Goal: Ask a question

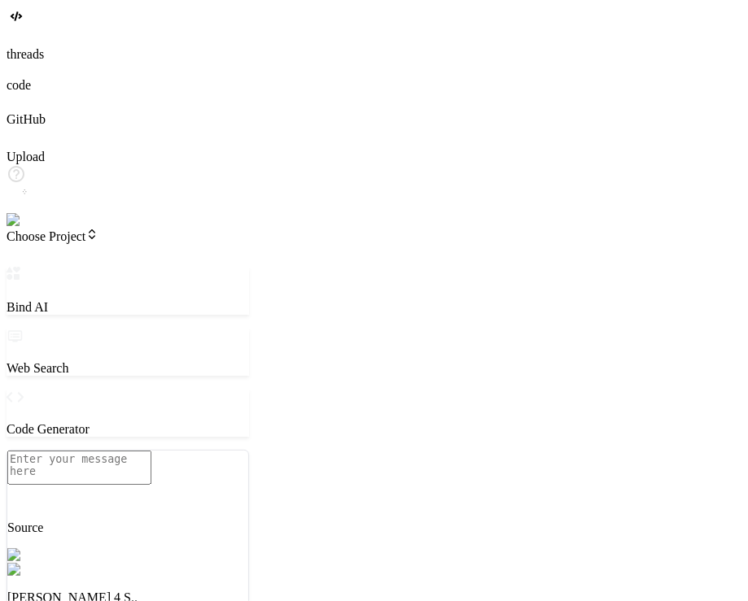
type textarea "x"
click at [98, 230] on span "Choose Project" at bounding box center [53, 237] width 92 height 14
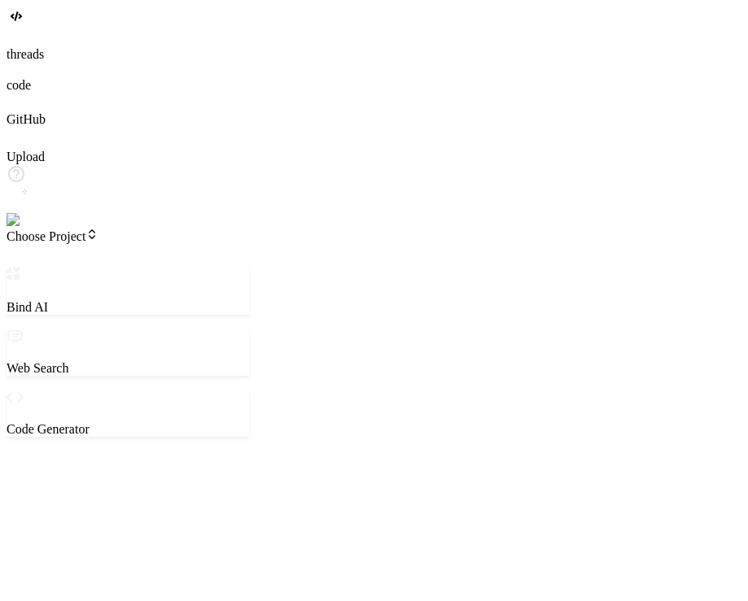
type textarea "x"
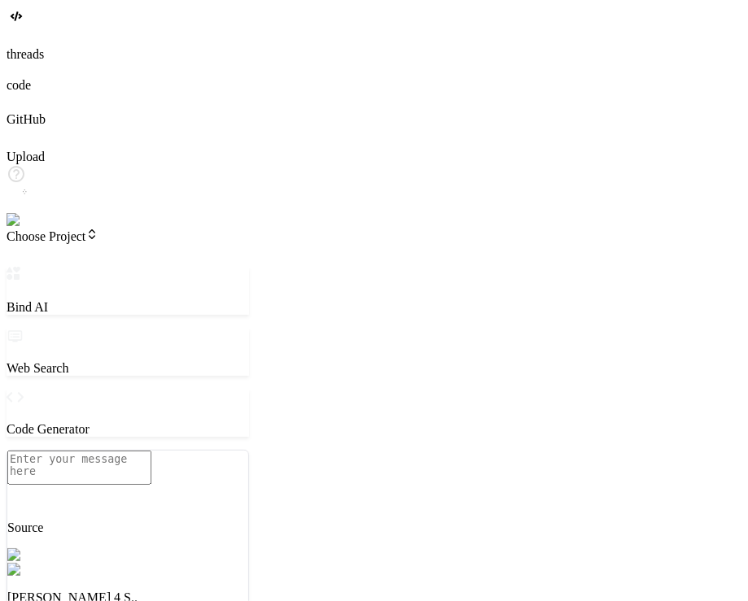
type textarea "x"
click at [98, 230] on span "Choose Project" at bounding box center [53, 237] width 92 height 14
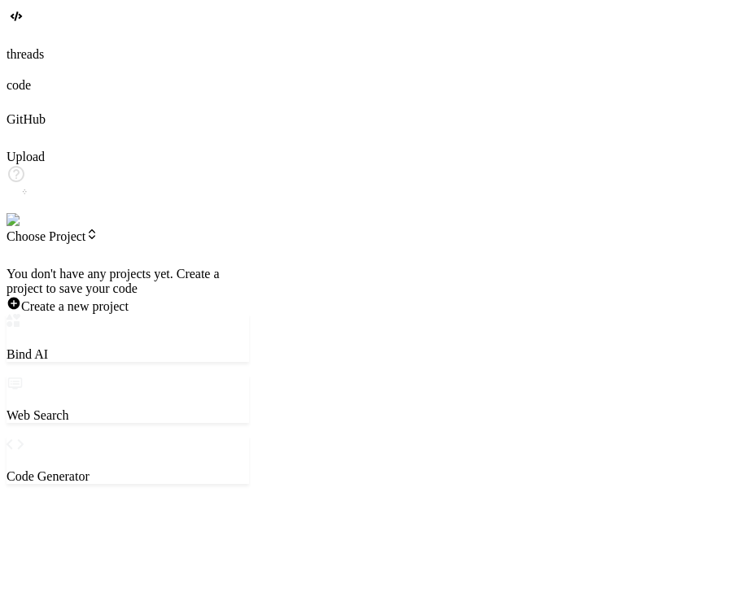
type textarea "x"
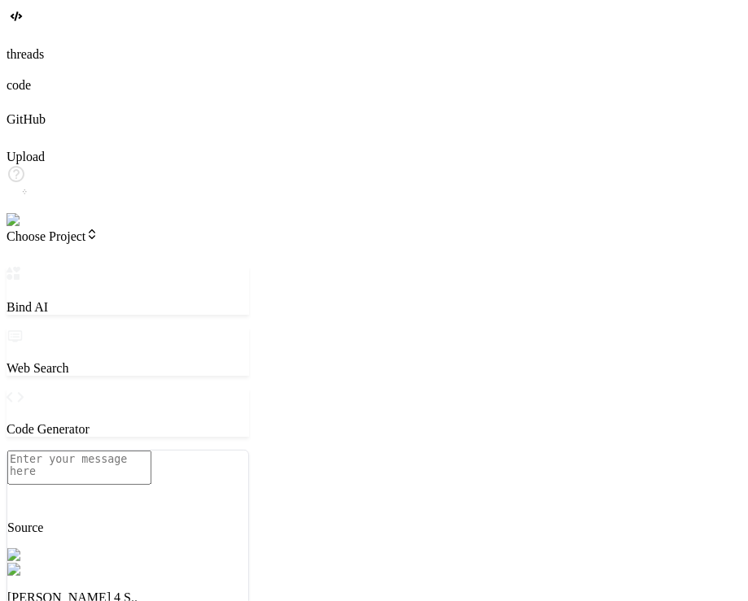
type textarea "x"
click at [98, 230] on span "Choose Project" at bounding box center [53, 237] width 92 height 14
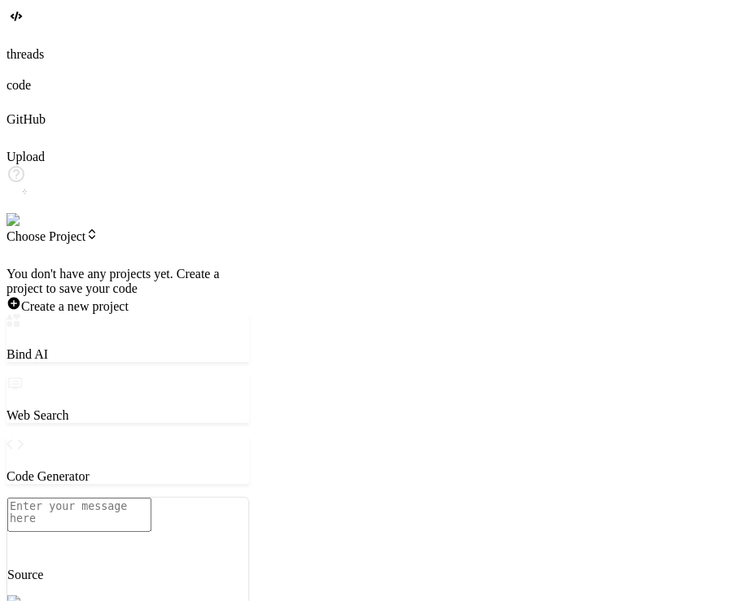
click at [187, 267] on div at bounding box center [128, 267] width 243 height 0
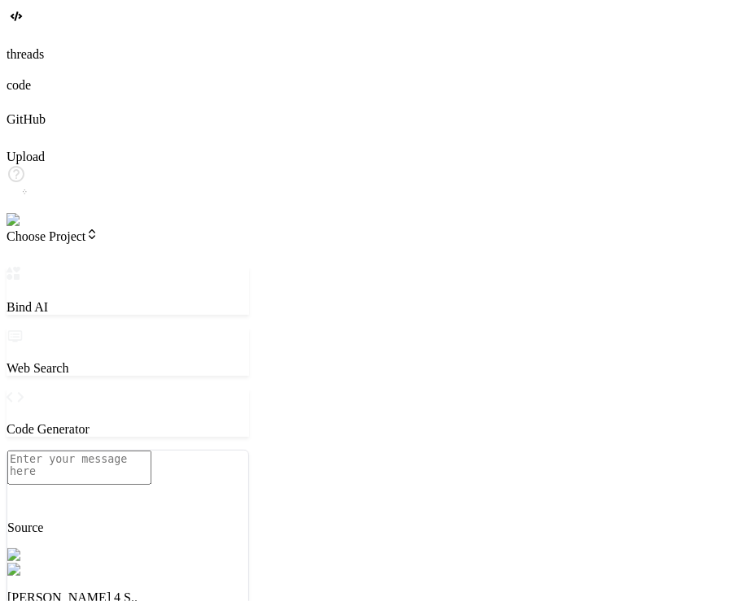
click at [98, 230] on span "Choose Project" at bounding box center [53, 237] width 92 height 14
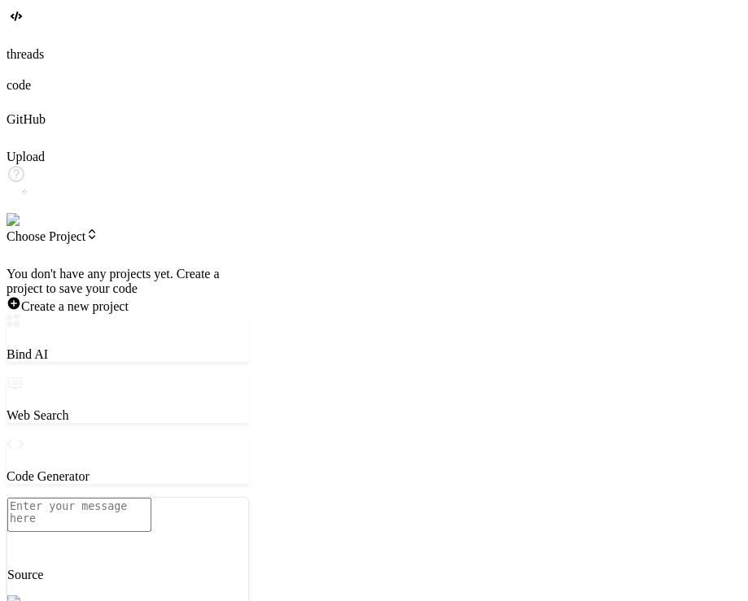
type textarea "x"
click at [120, 267] on div at bounding box center [128, 267] width 243 height 0
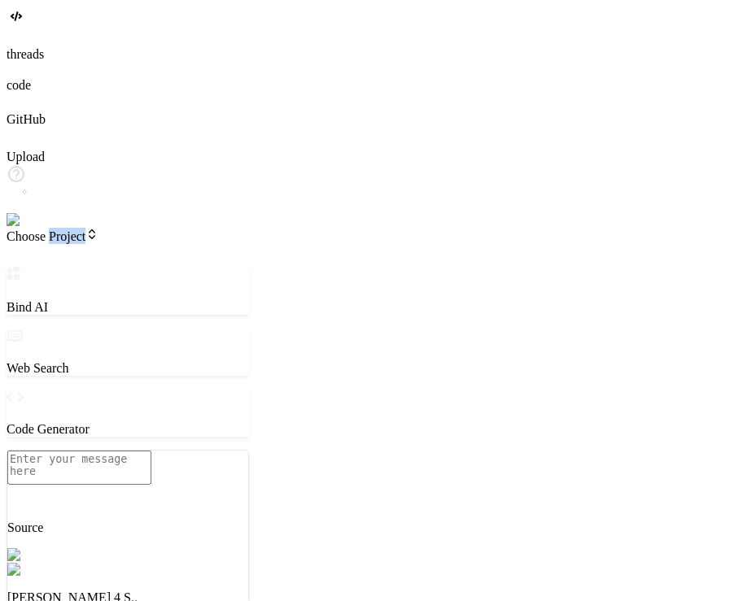
click at [98, 230] on span "Choose Project" at bounding box center [53, 237] width 92 height 14
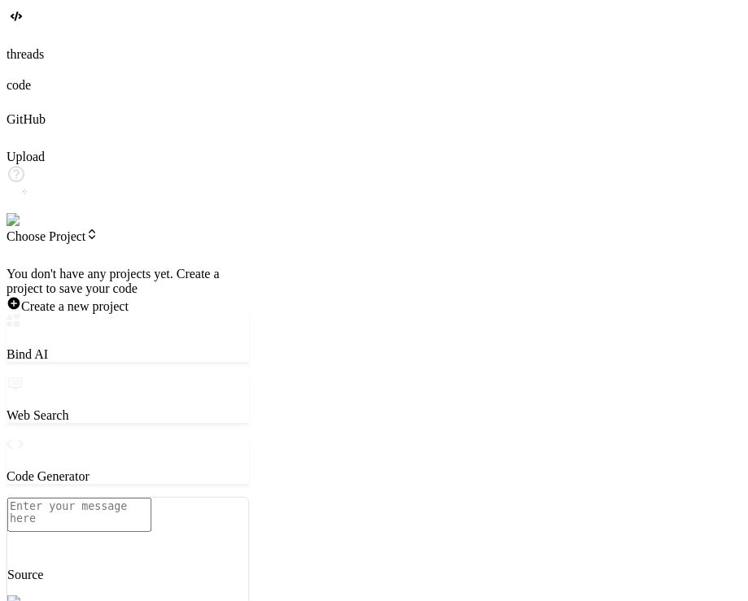
click at [120, 267] on div at bounding box center [128, 267] width 243 height 0
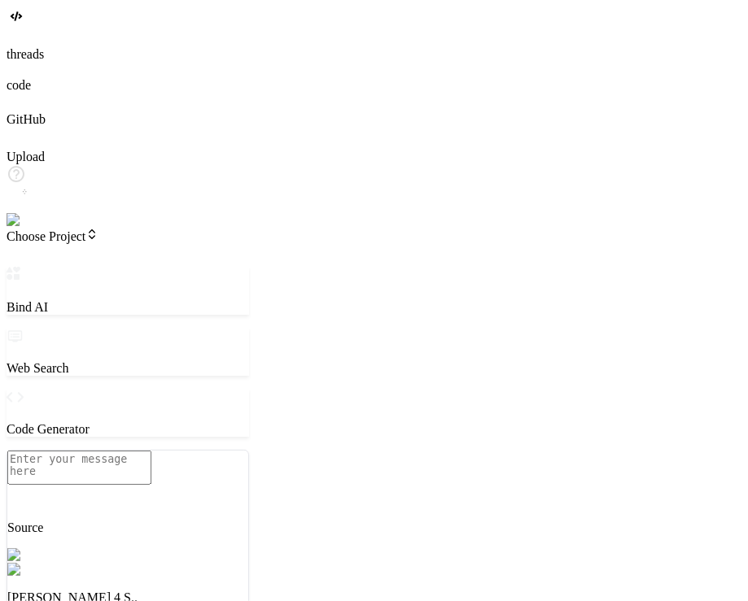
click at [98, 230] on span "Choose Project" at bounding box center [53, 237] width 92 height 14
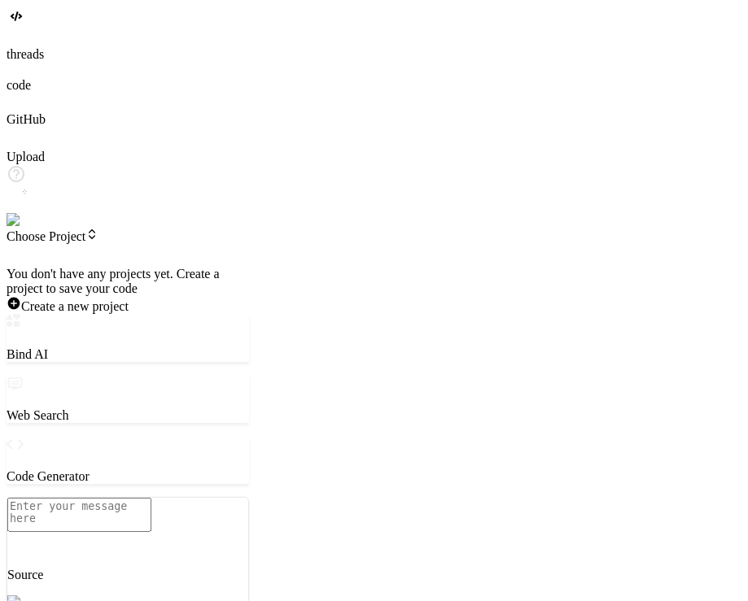
click at [120, 267] on div at bounding box center [128, 267] width 243 height 0
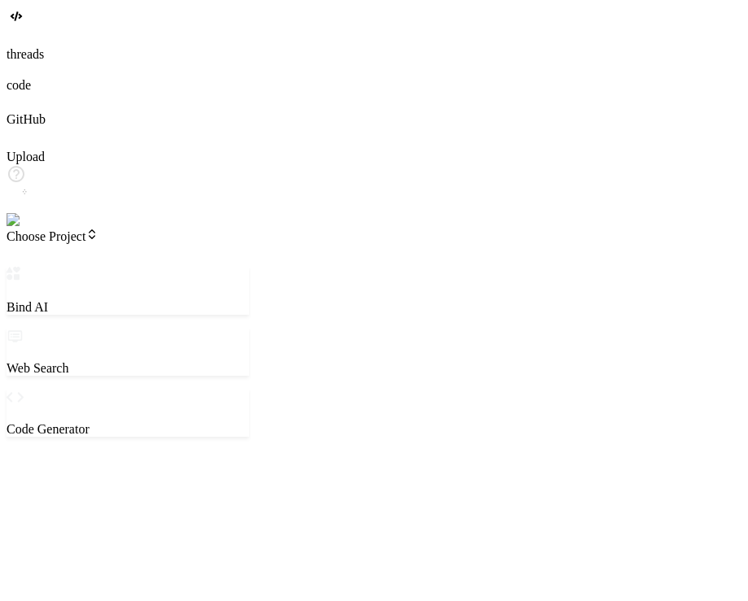
type textarea "x"
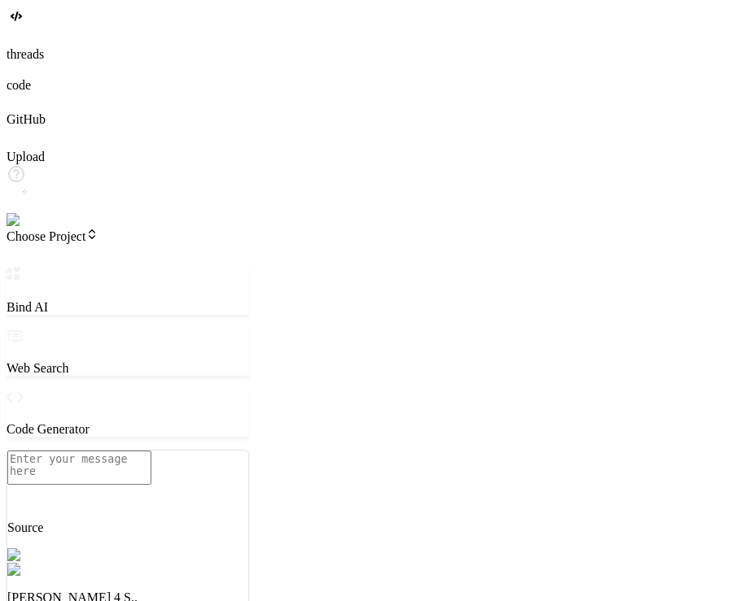
type textarea "x"
click at [98, 230] on span "Choose Project" at bounding box center [53, 237] width 92 height 14
click at [20, 228] on img at bounding box center [29, 220] width 45 height 15
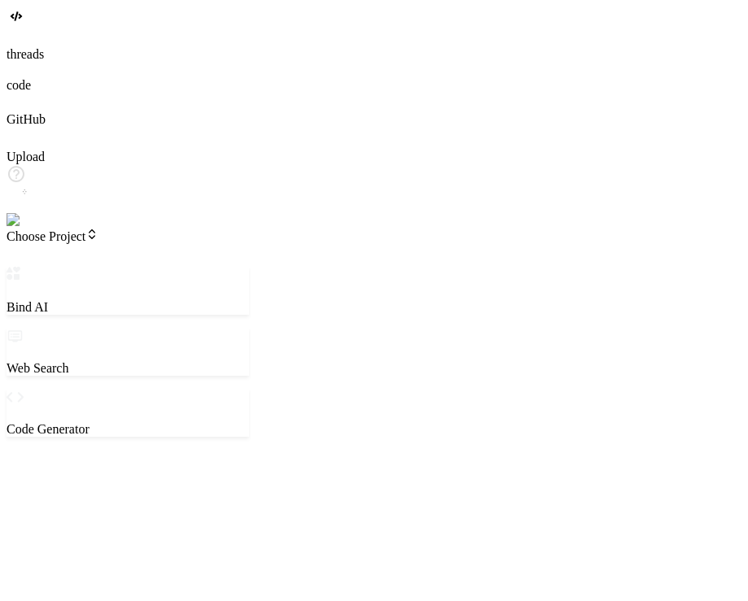
type textarea "x"
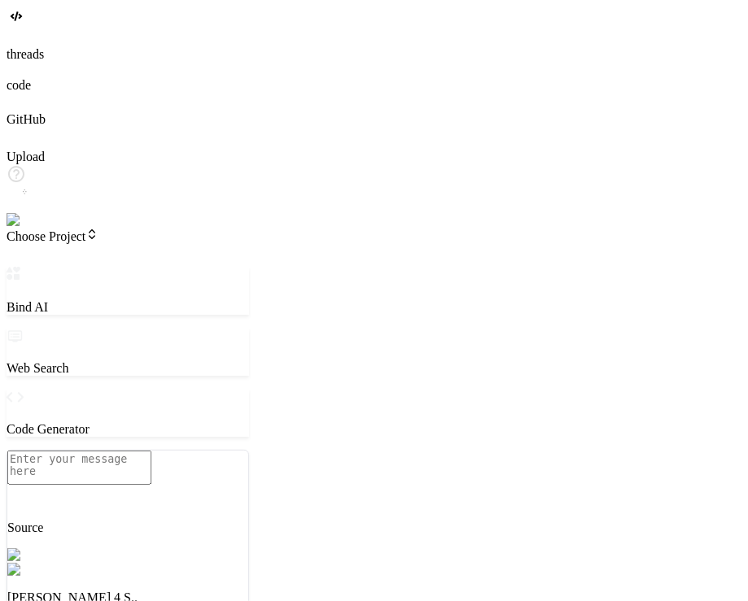
click at [89, 230] on span "Choose Project" at bounding box center [53, 237] width 92 height 14
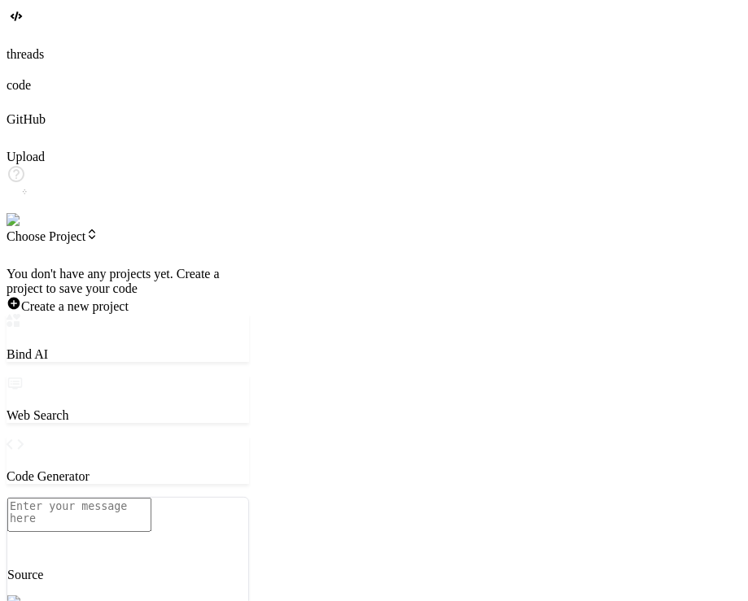
click at [19, 228] on img at bounding box center [33, 220] width 53 height 15
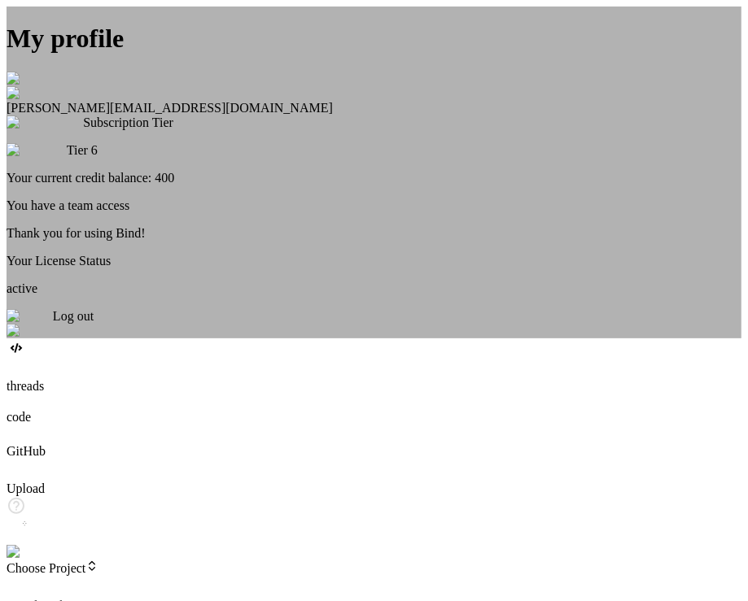
click at [172, 299] on div "My profile Tye Anderson fakewiseco@gmail.com Subscription Tier Tier 6 Your curr…" at bounding box center [374, 173] width 735 height 332
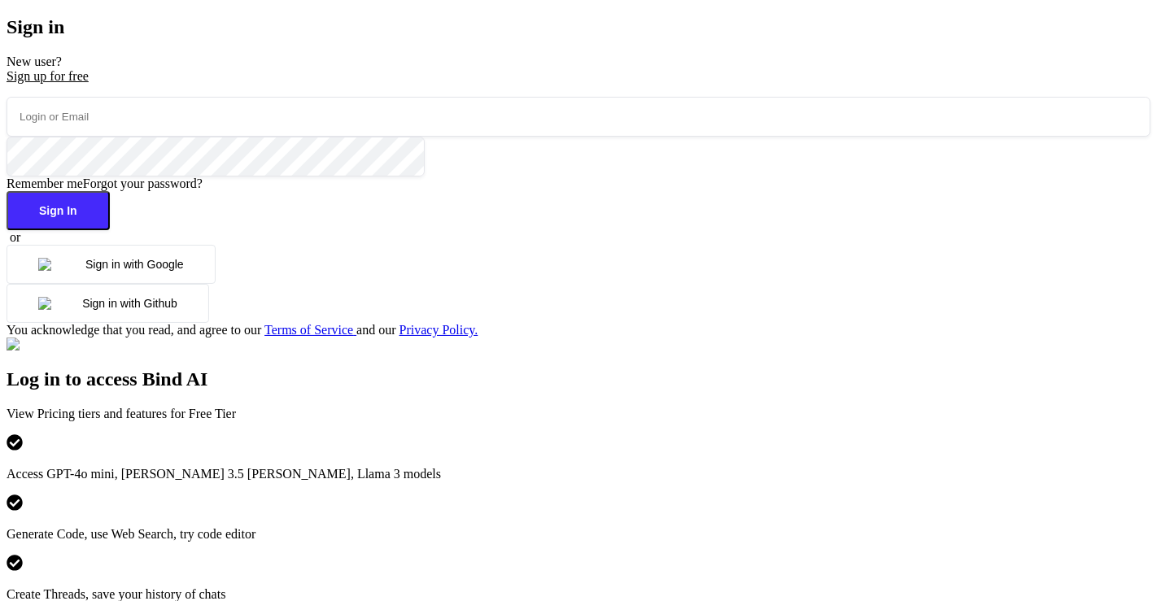
click at [278, 137] on input "email" at bounding box center [579, 117] width 1144 height 40
paste input "fofwa5-Hehpig-wekwos"
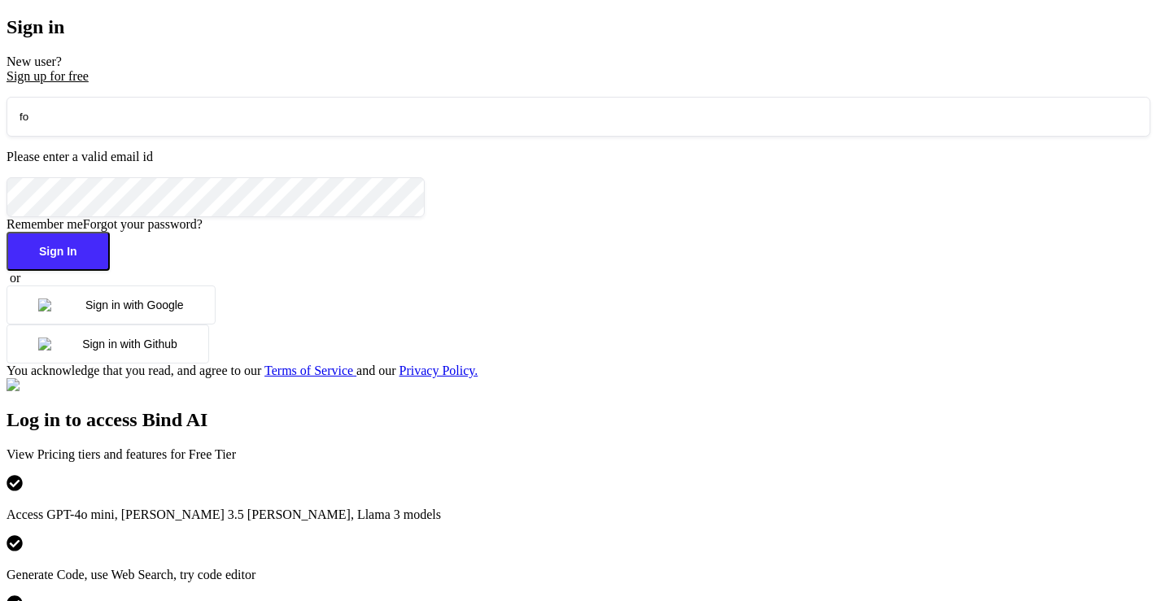
type input "f"
paste input "[EMAIL_ADDRESS][DOMAIN_NAME]"
type input "[EMAIL_ADDRESS][DOMAIN_NAME]"
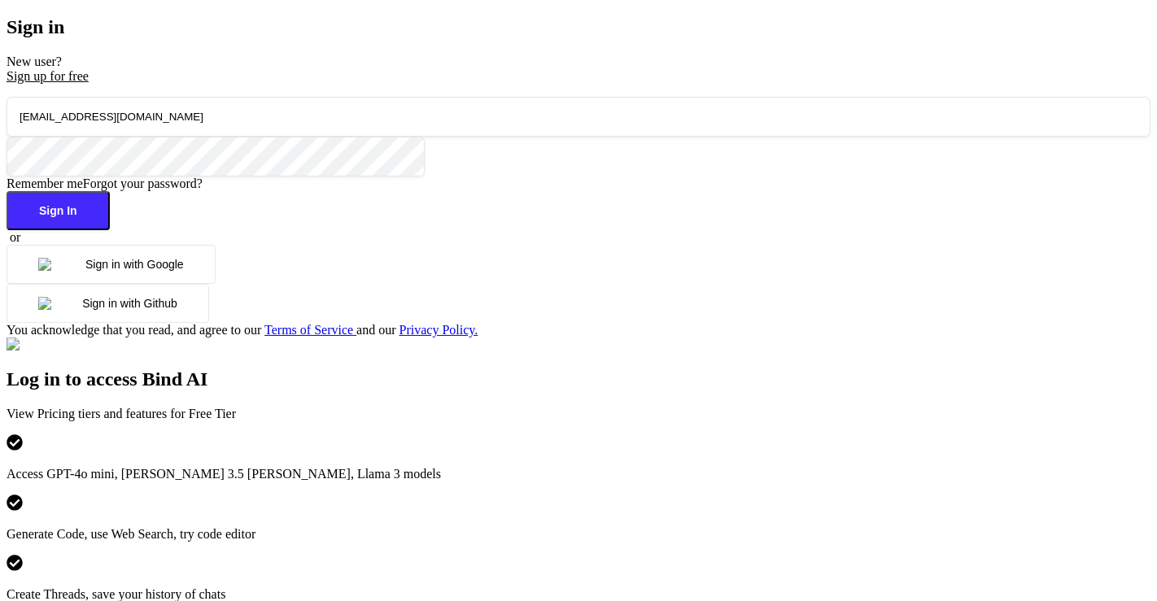
click at [110, 230] on button "Sign In" at bounding box center [58, 210] width 103 height 39
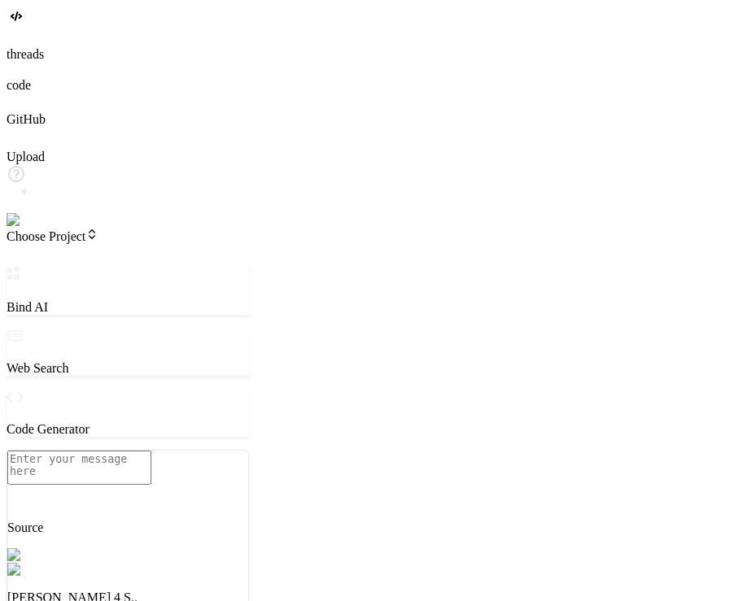
type textarea "x"
click at [90, 230] on span "Choose Project" at bounding box center [53, 237] width 92 height 14
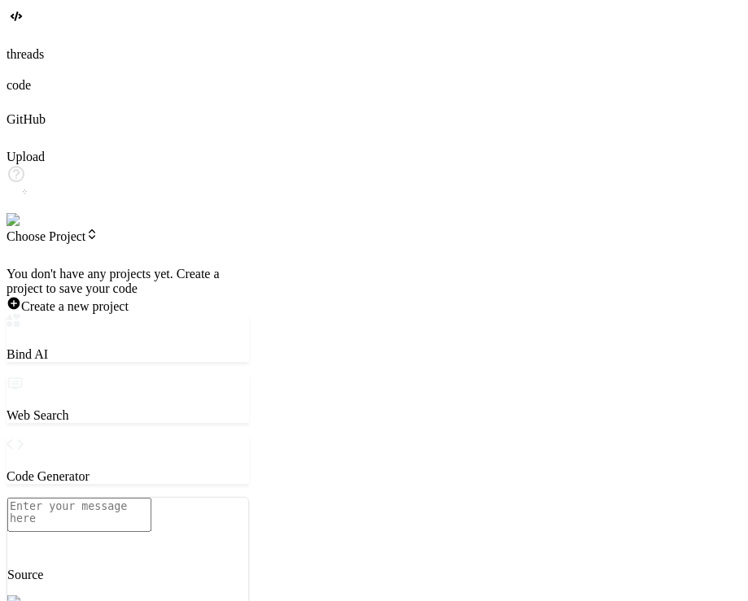
click at [139, 267] on div at bounding box center [128, 267] width 243 height 0
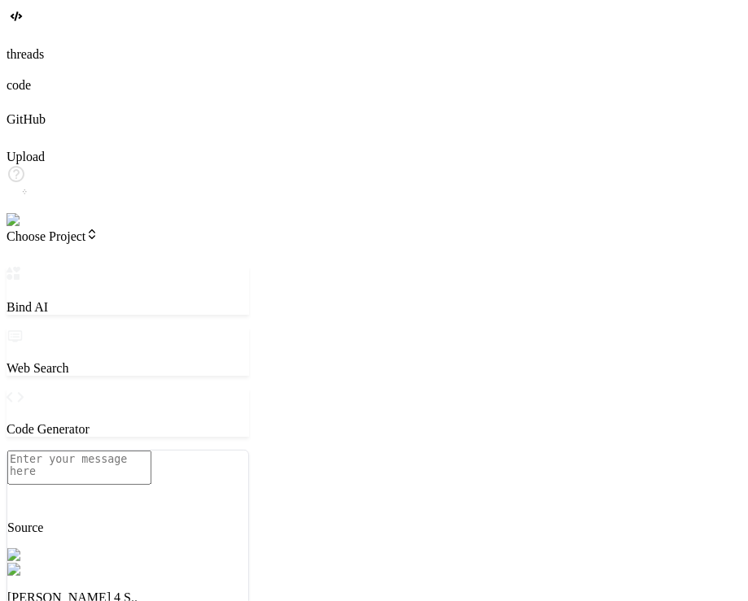
click at [25, 228] on img at bounding box center [33, 220] width 53 height 15
click at [98, 230] on span "Choose Project" at bounding box center [53, 237] width 92 height 14
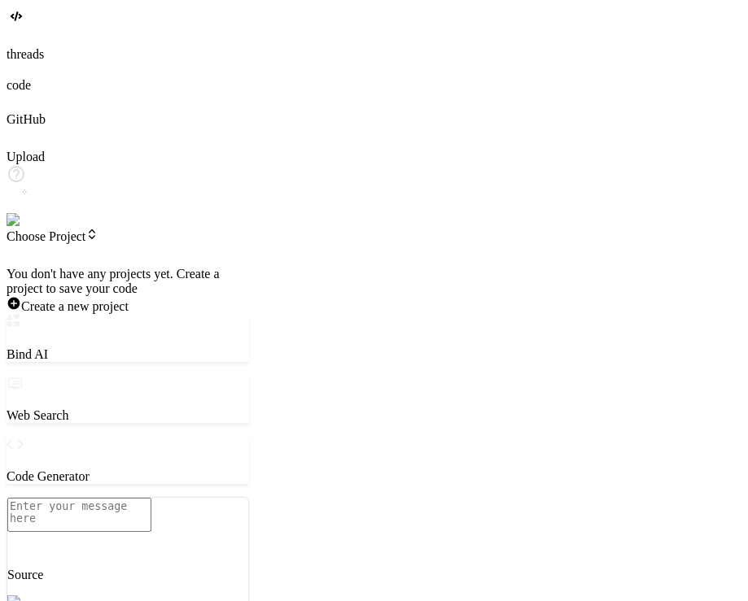
type textarea "x"
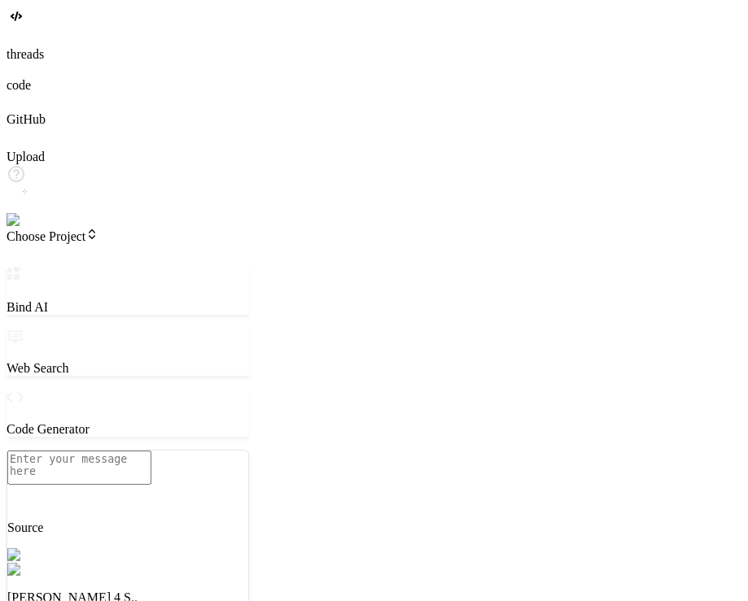
click at [98, 230] on span "Choose Project" at bounding box center [53, 237] width 92 height 14
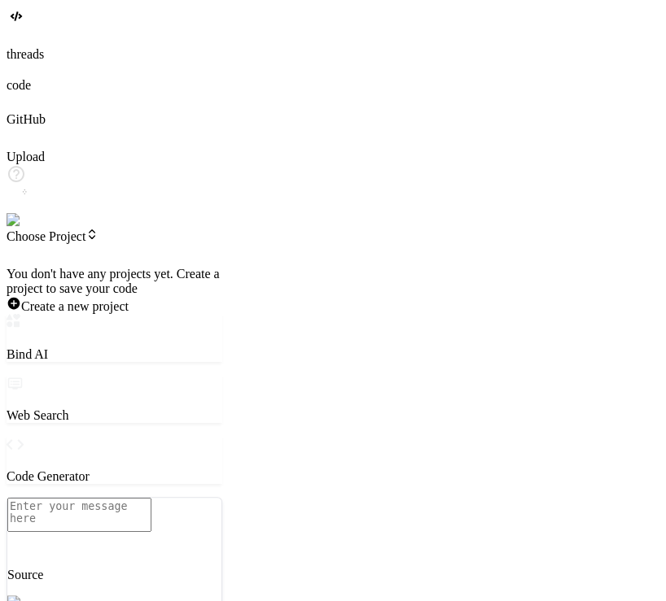
click at [16, 47] on div at bounding box center [333, 38] width 653 height 18
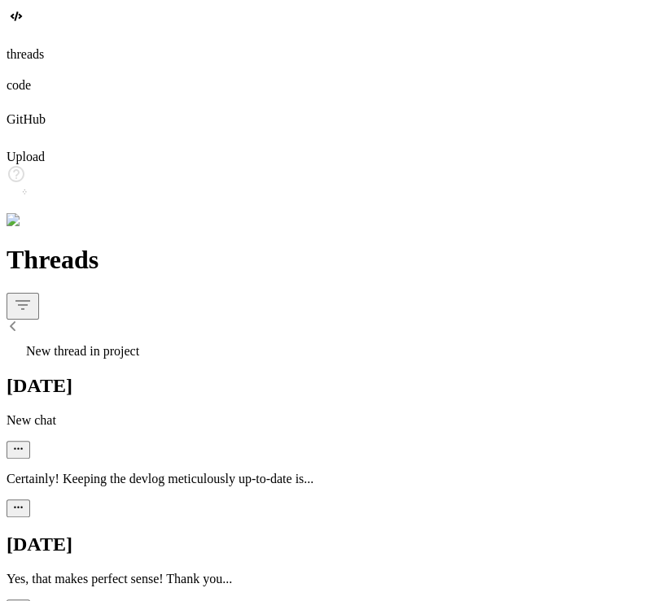
click at [103, 572] on p "Yes, that makes perfect sense! Thank you..." at bounding box center [333, 579] width 653 height 15
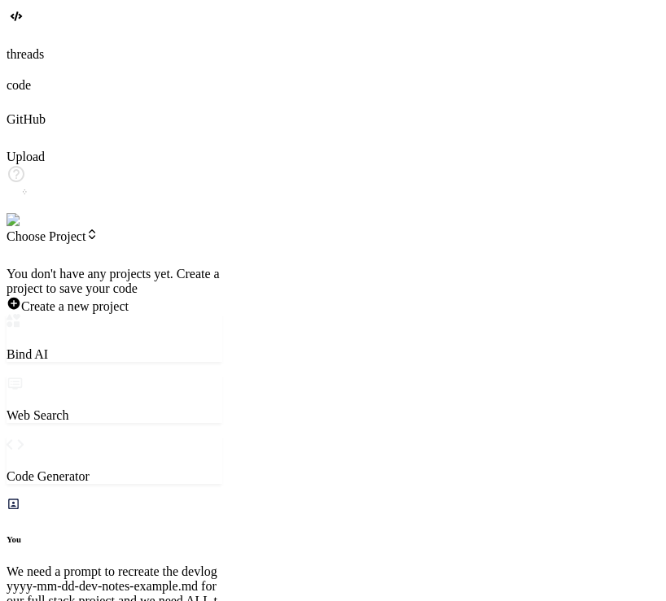
scroll to position [6362, 0]
click at [222, 267] on div at bounding box center [115, 267] width 216 height 0
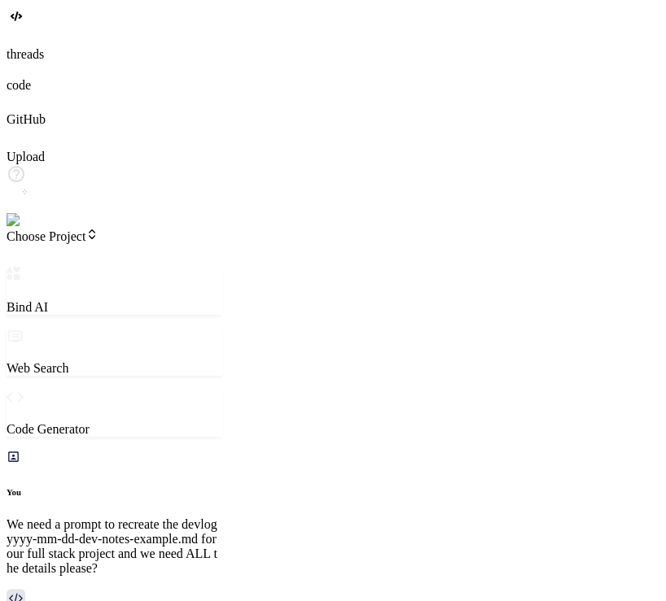
click at [77, 230] on span "Choose Project" at bounding box center [53, 237] width 92 height 14
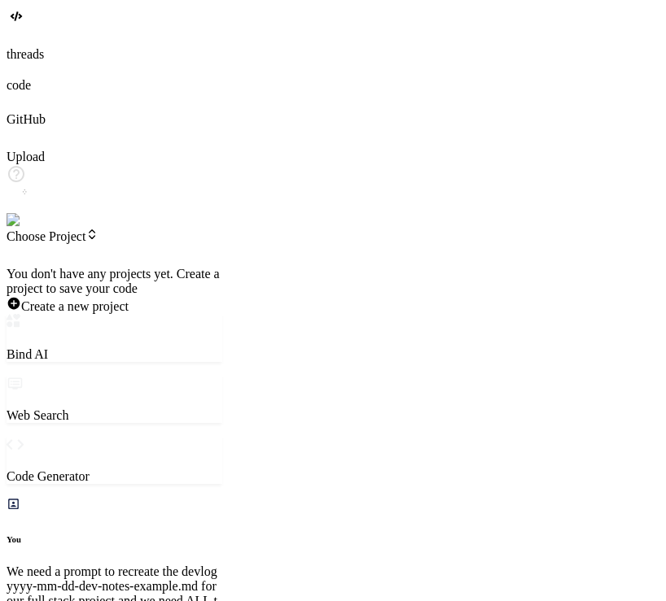
click at [222, 267] on div at bounding box center [115, 267] width 216 height 0
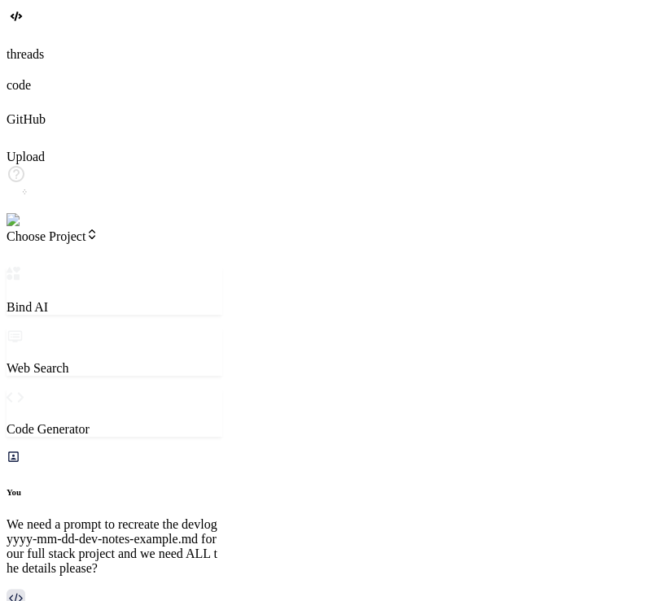
click at [21, 44] on icon at bounding box center [14, 36] width 15 height 15
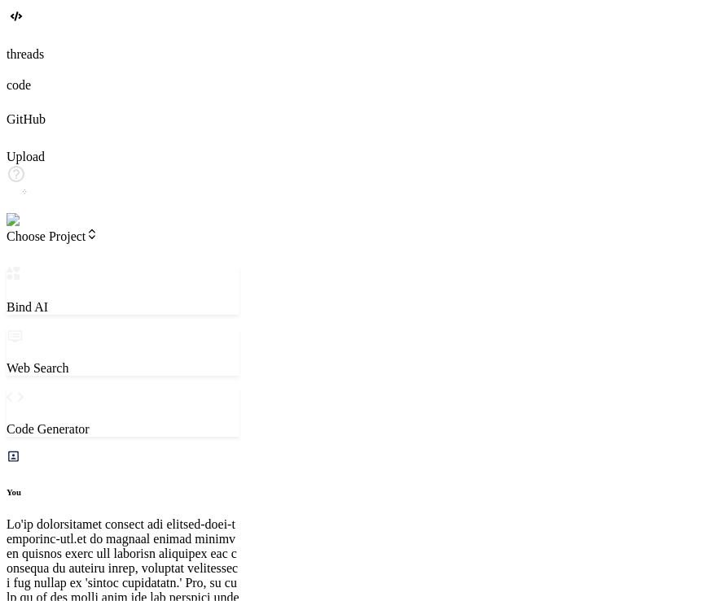
scroll to position [3337, 0]
type textarea "x"
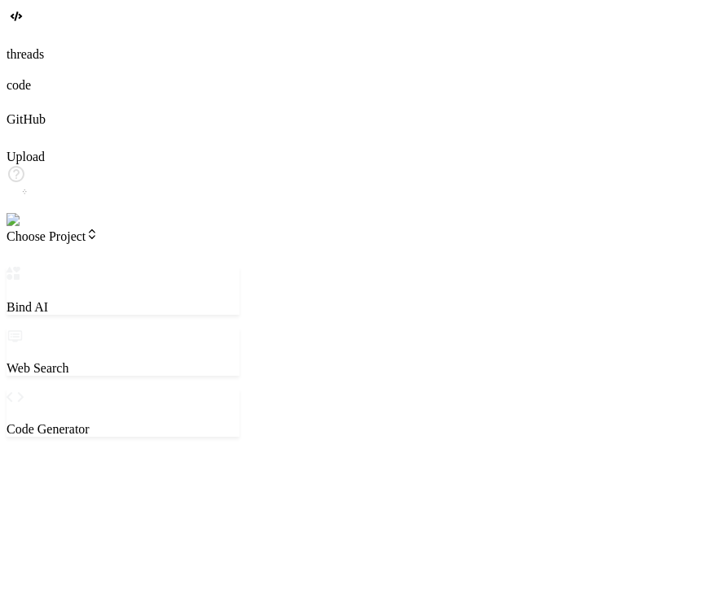
type textarea "x"
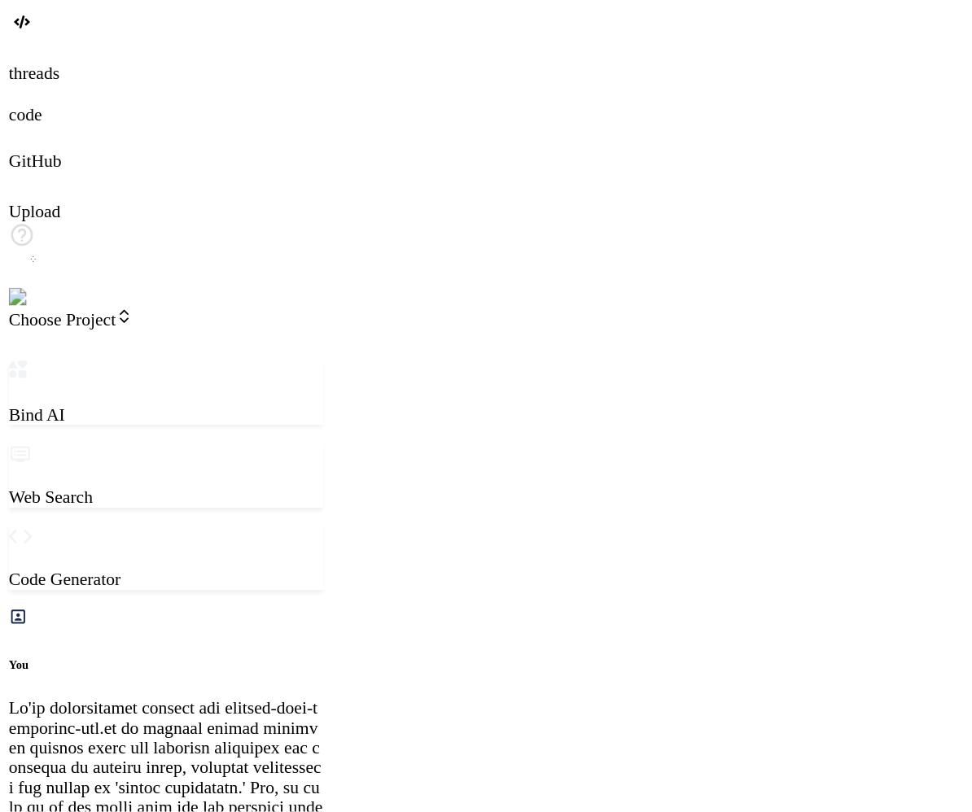
scroll to position [0, 1434]
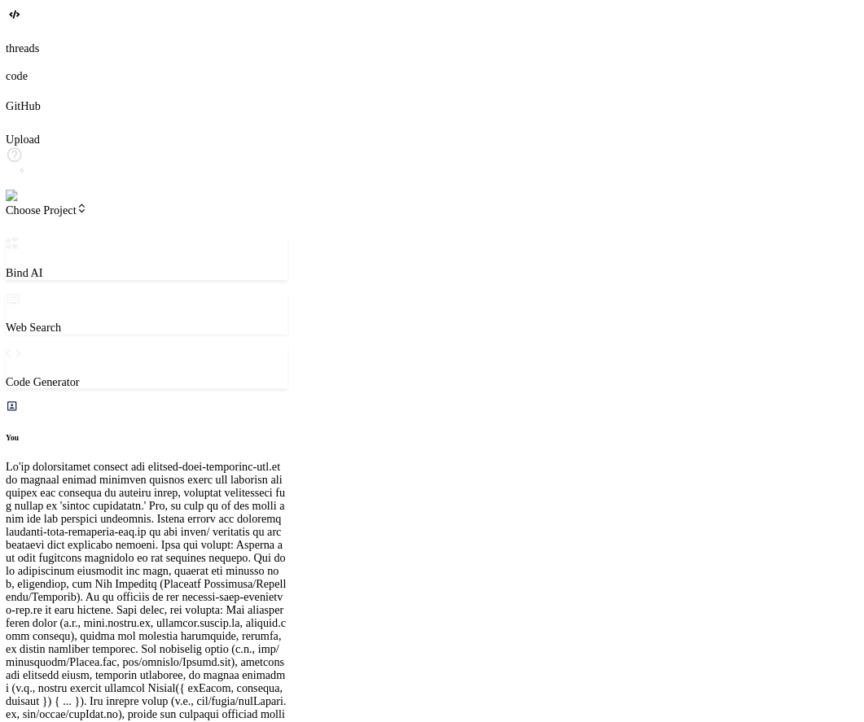
scroll to position [0, 0]
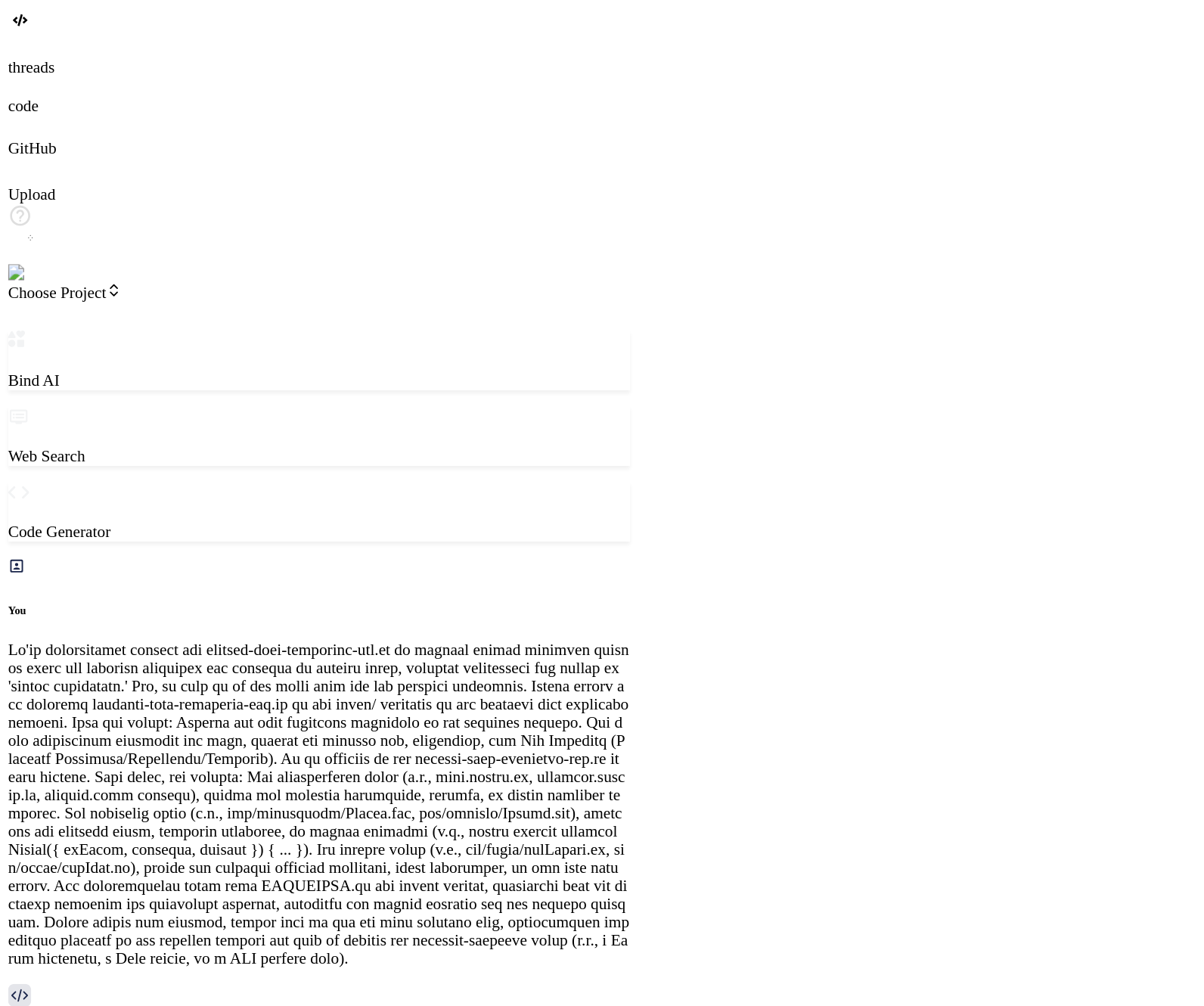
scroll to position [2328, 0]
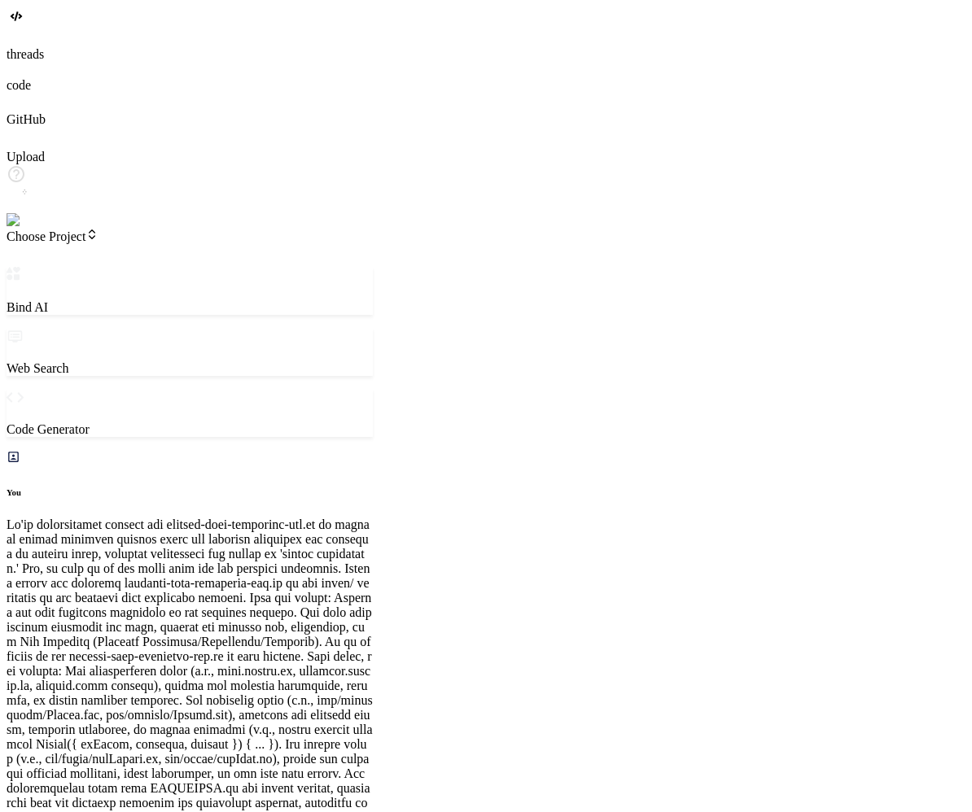
drag, startPoint x: 902, startPoint y: 183, endPoint x: 374, endPoint y: 253, distance: 532.1
click at [373, 267] on div "Bind AI Web Search Created with Pixso. Code Generator You Bind AI Review Curren…" at bounding box center [190, 653] width 366 height 772
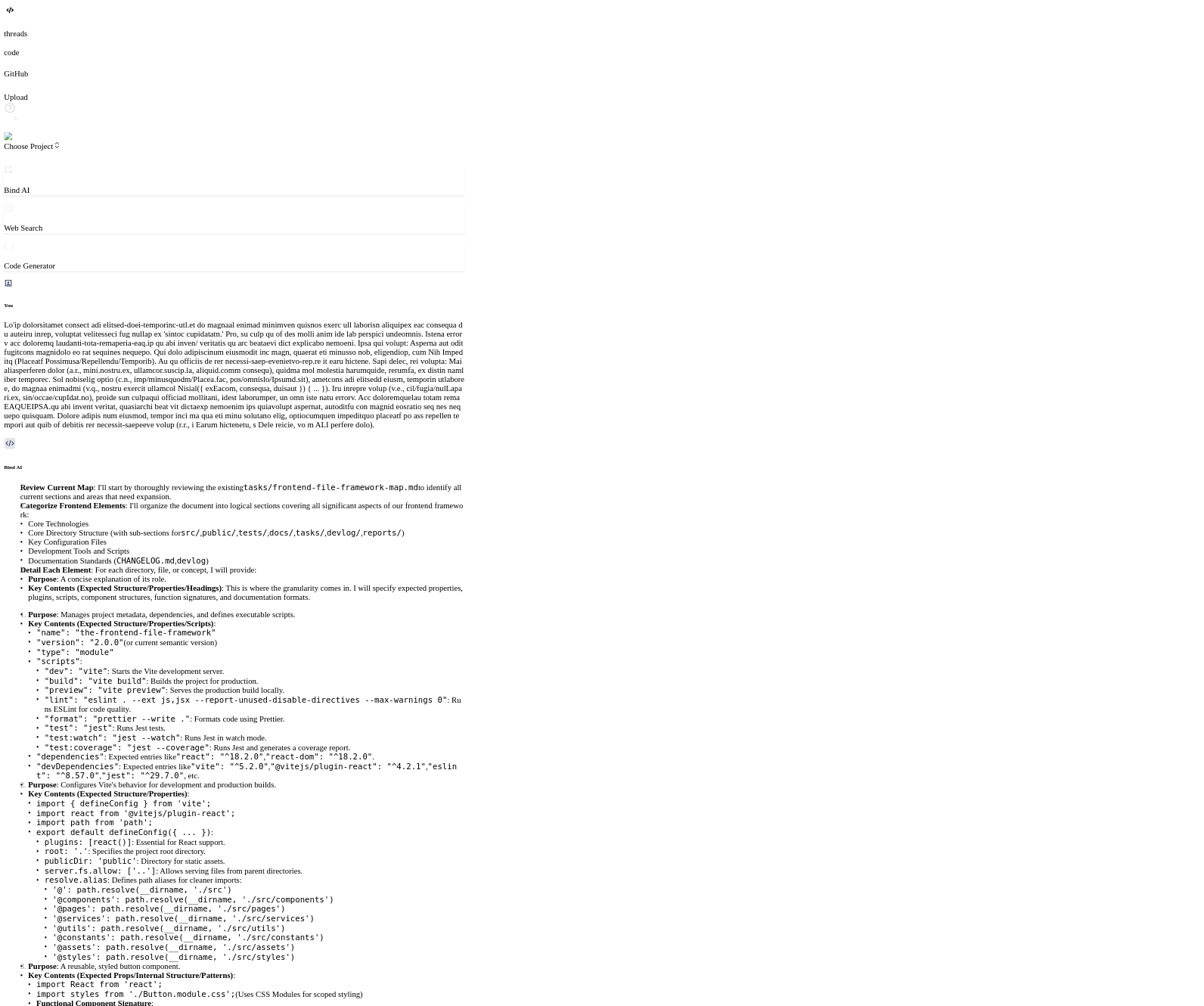
scroll to position [1653, 0]
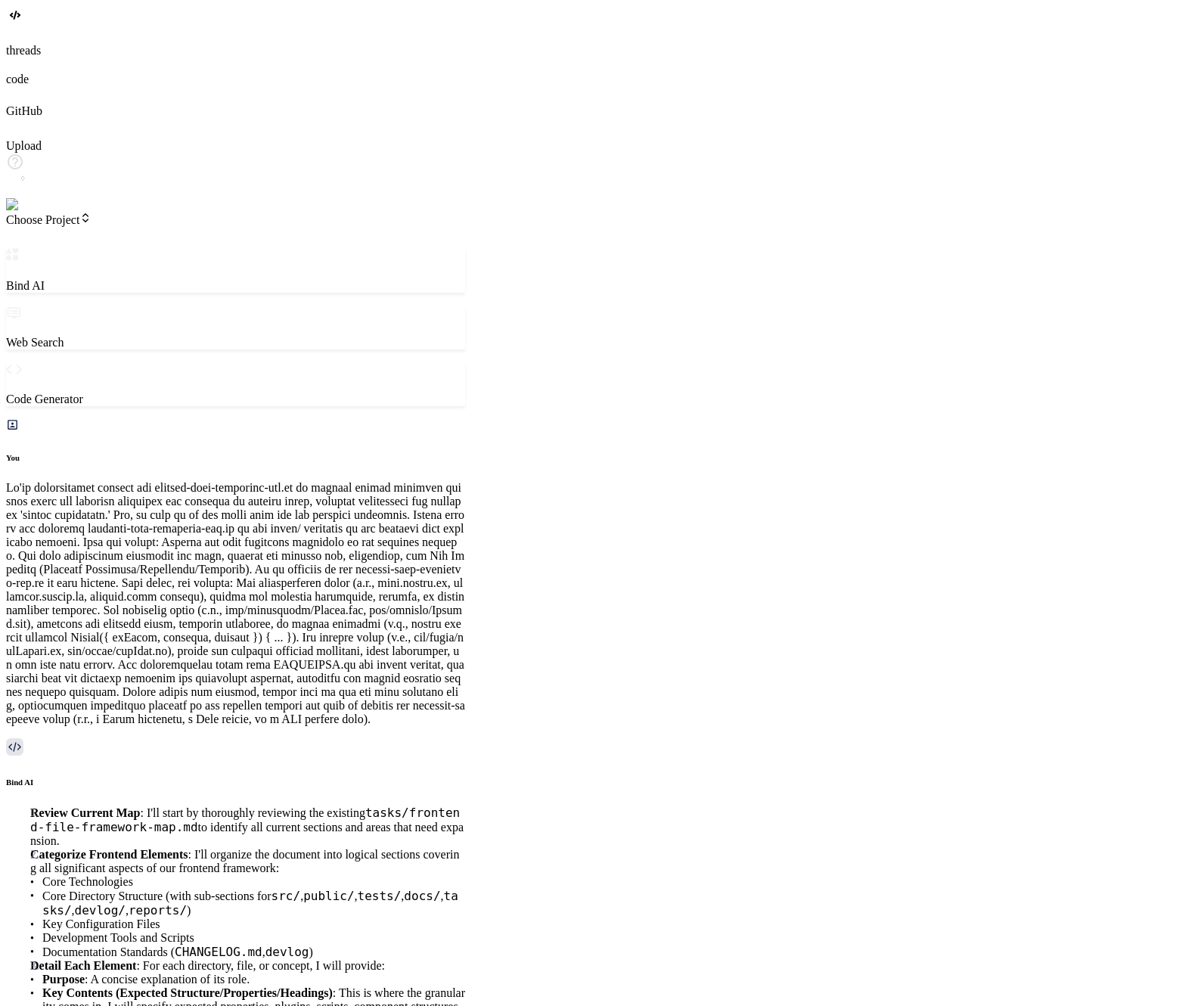
click at [465, 248] on div at bounding box center [236, 248] width 459 height 0
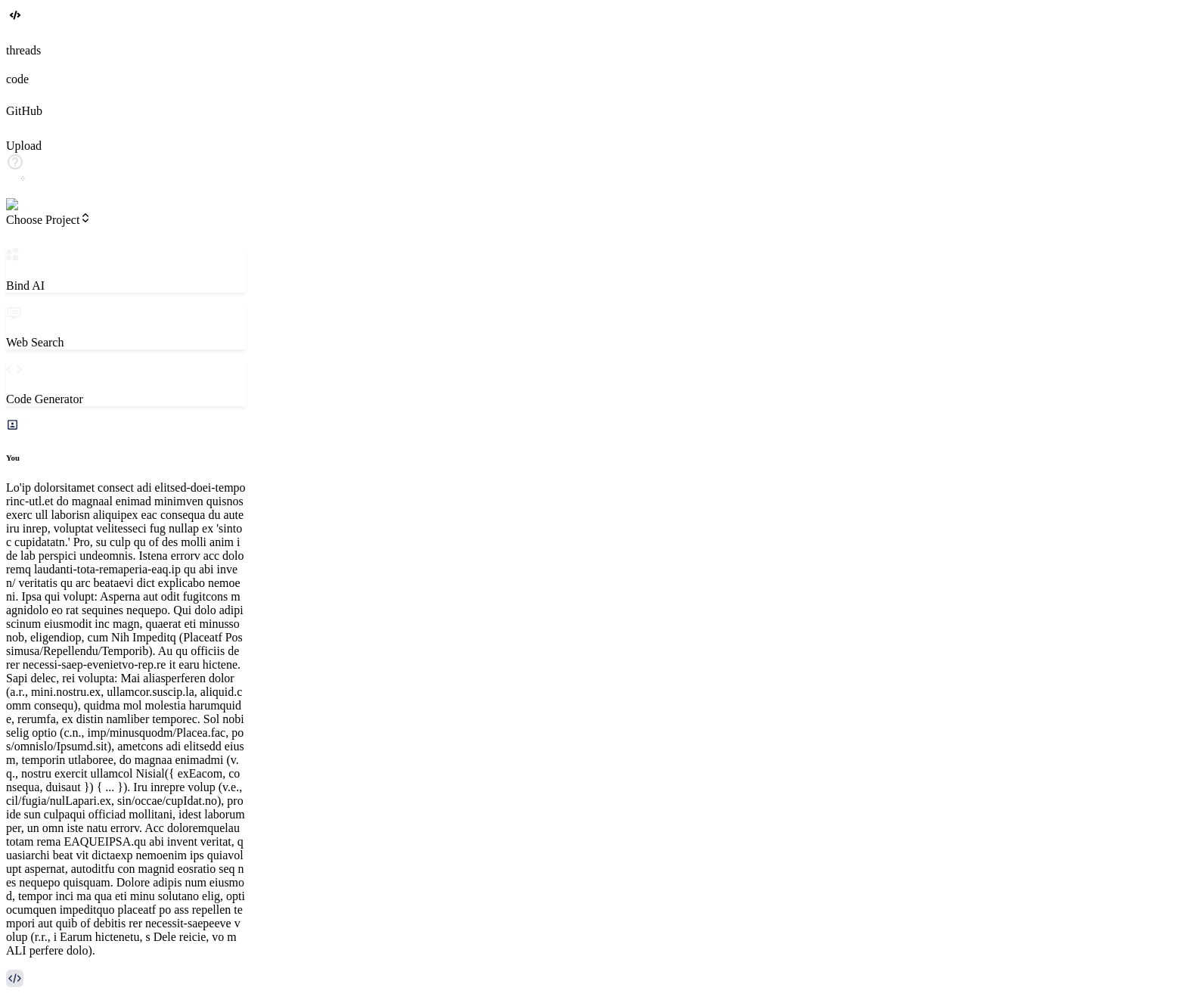
scroll to position [2143, 0]
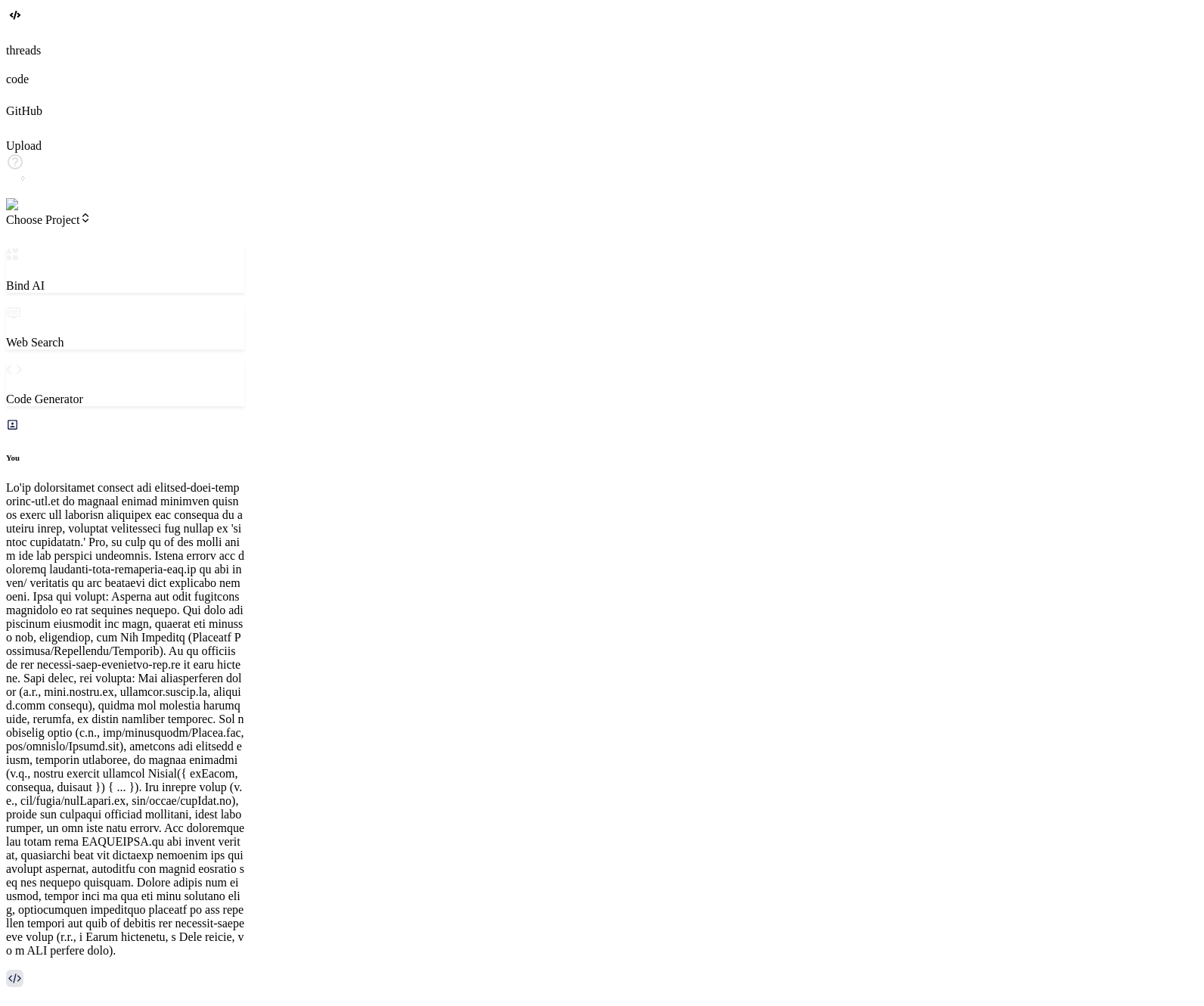
drag, startPoint x: 969, startPoint y: 354, endPoint x: 221, endPoint y: 450, distance: 754.1
click at [221, 450] on div "Bind AI Web Search Created with Pixso. Code Generator You Bind AI Review Curren…" at bounding box center [125, 732] width 238 height 969
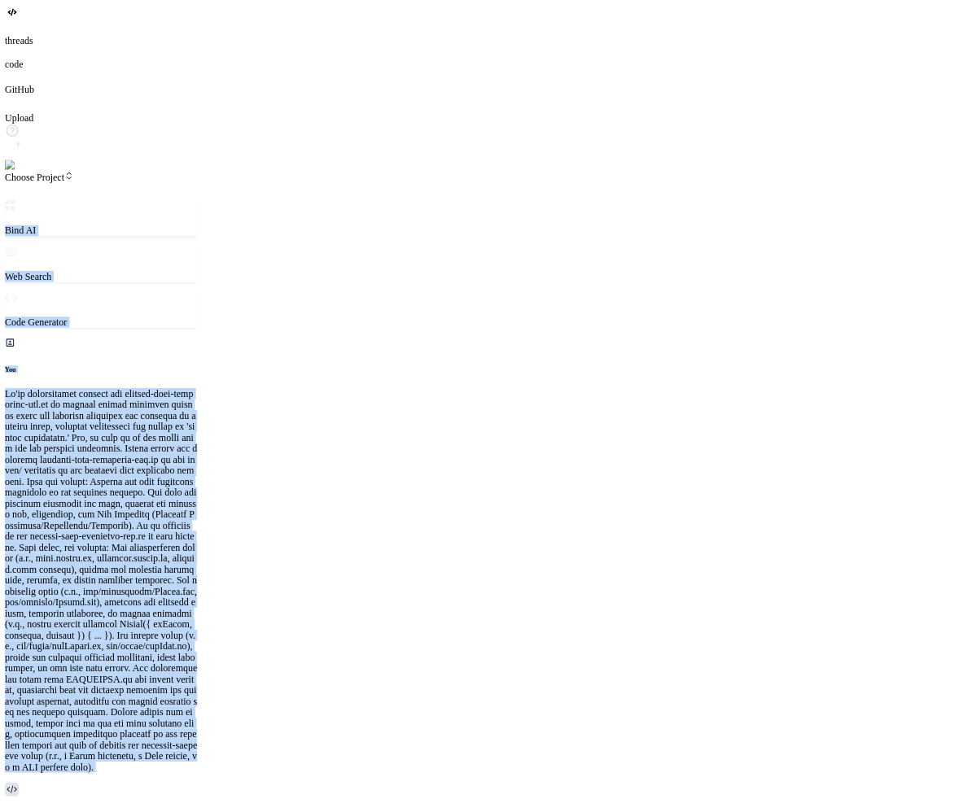
scroll to position [3134, 0]
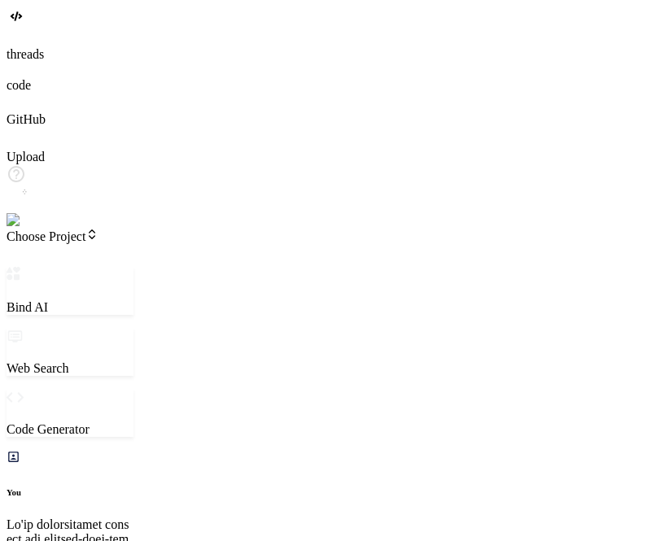
scroll to position [3134, 0]
drag, startPoint x: 567, startPoint y: 252, endPoint x: 293, endPoint y: 271, distance: 274.2
click at [293, 271] on div "Bind AI Web Search Created with Pixso. Code Generator You Bind AI Review Curren…" at bounding box center [156, 517] width 298 height 501
drag, startPoint x: 76, startPoint y: 138, endPoint x: 129, endPoint y: 162, distance: 59.0
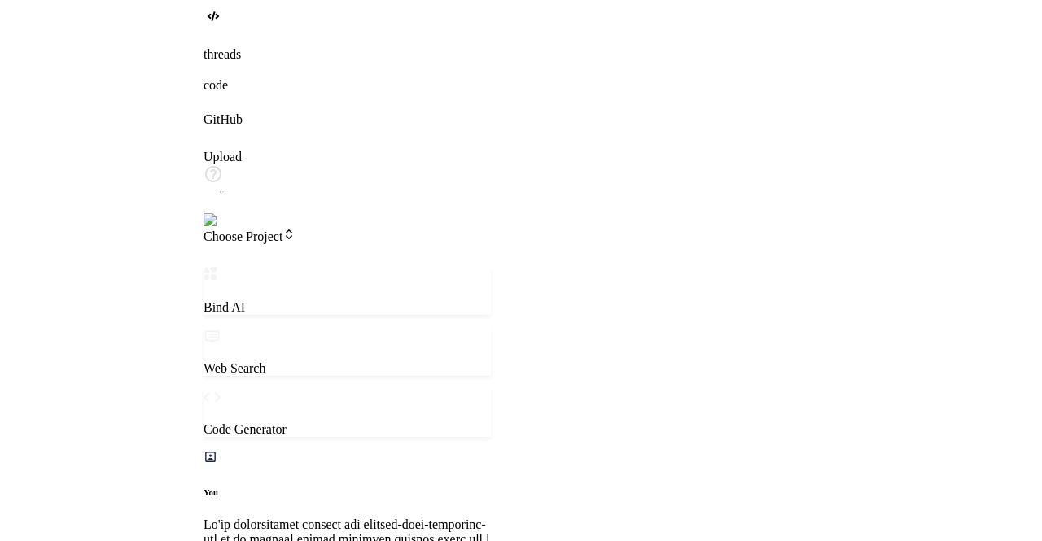
scroll to position [0, 897]
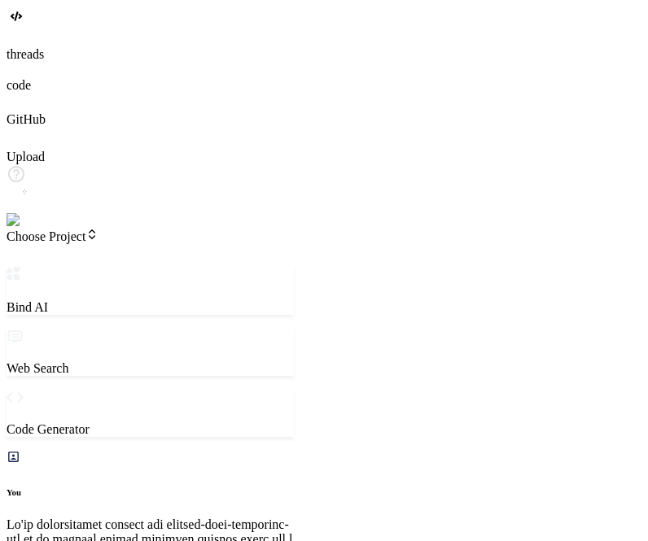
type textarea "x"
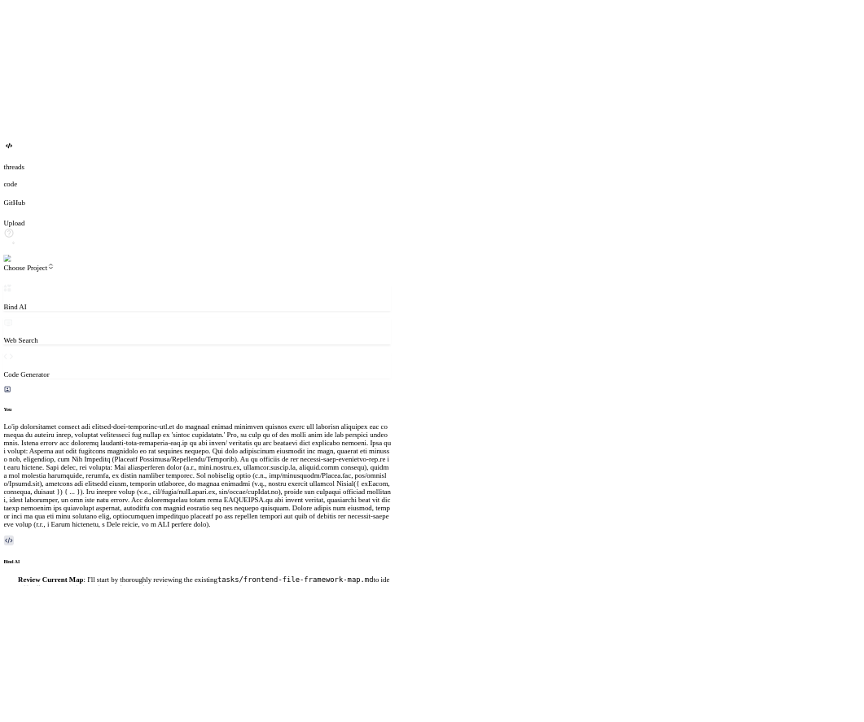
scroll to position [2680, 0]
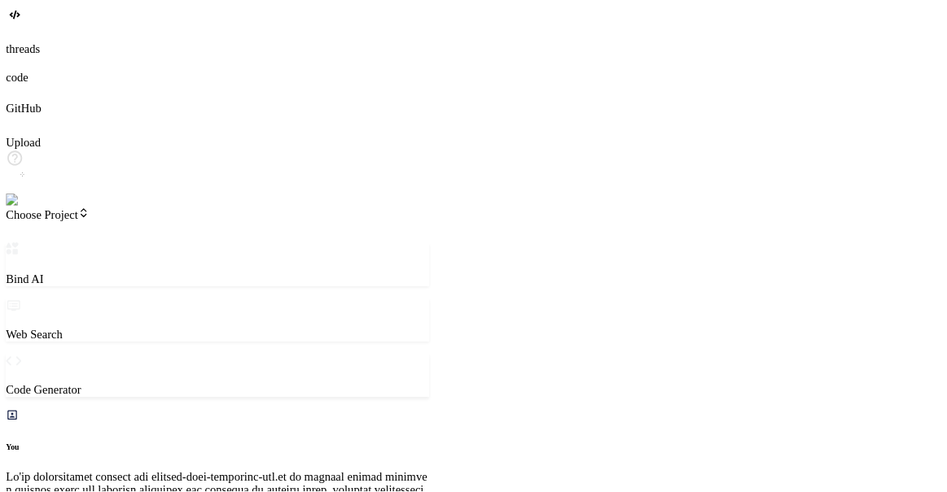
scroll to position [7221, 0]
type textarea "x"
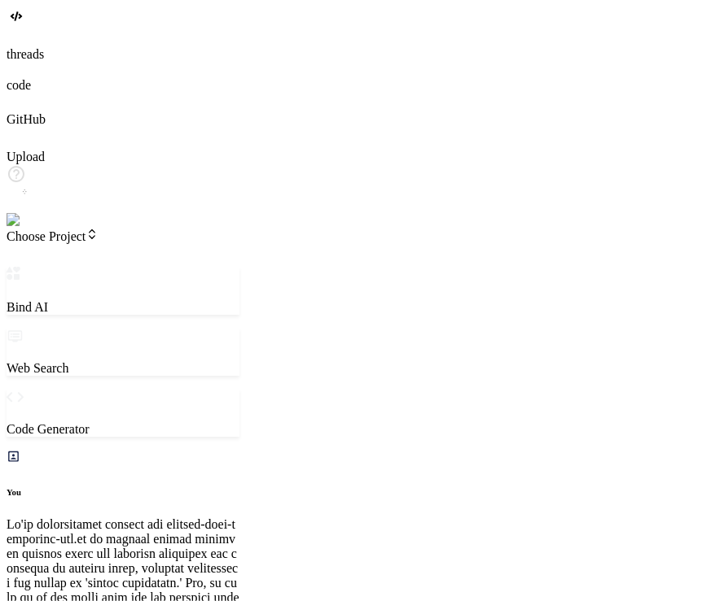
type textarea "x"
